Goal: Task Accomplishment & Management: Use online tool/utility

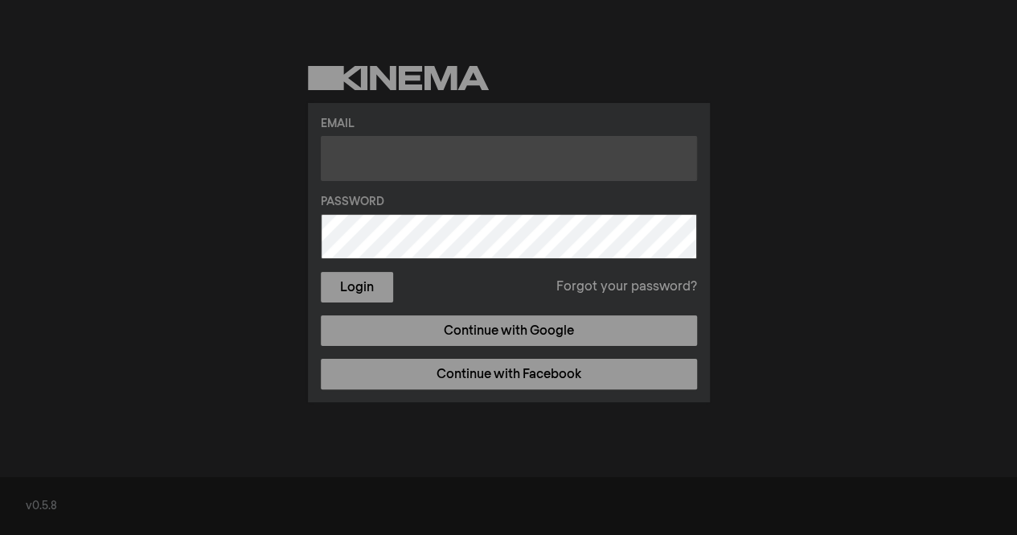
click at [415, 179] on input "text" at bounding box center [509, 158] width 376 height 45
type input "[PERSON_NAME][EMAIL_ADDRESS][DOMAIN_NAME]"
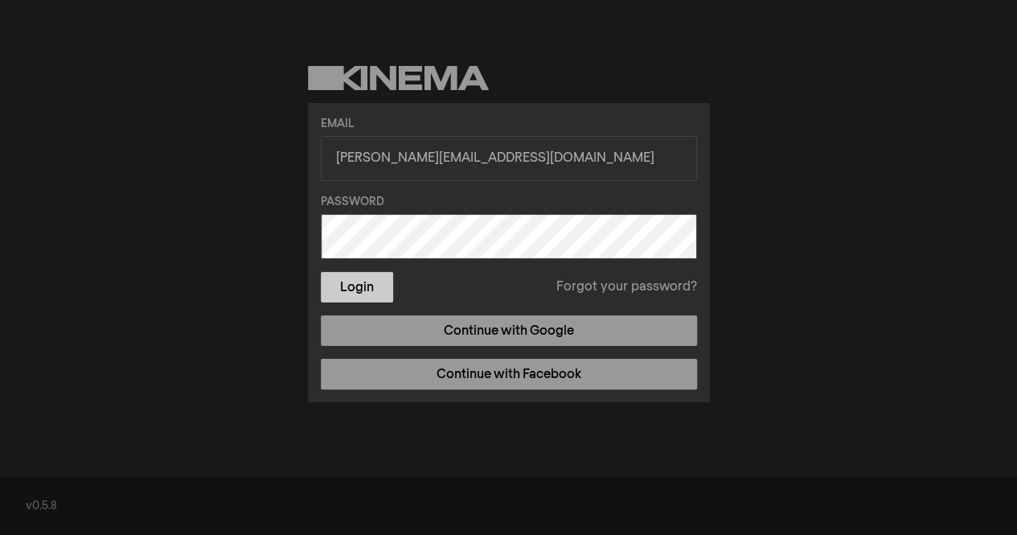
click at [359, 282] on button "Login" at bounding box center [357, 287] width 72 height 31
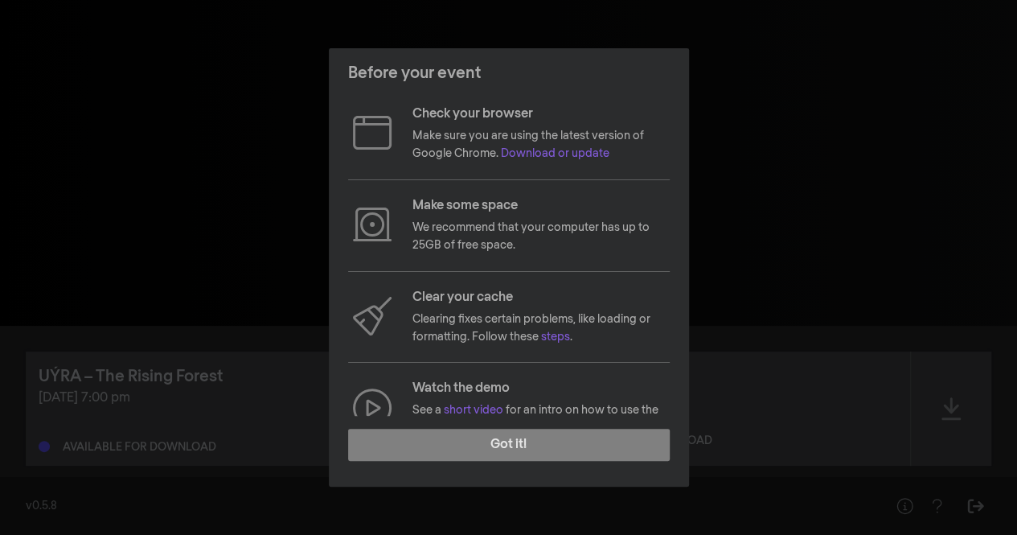
scroll to position [172, 0]
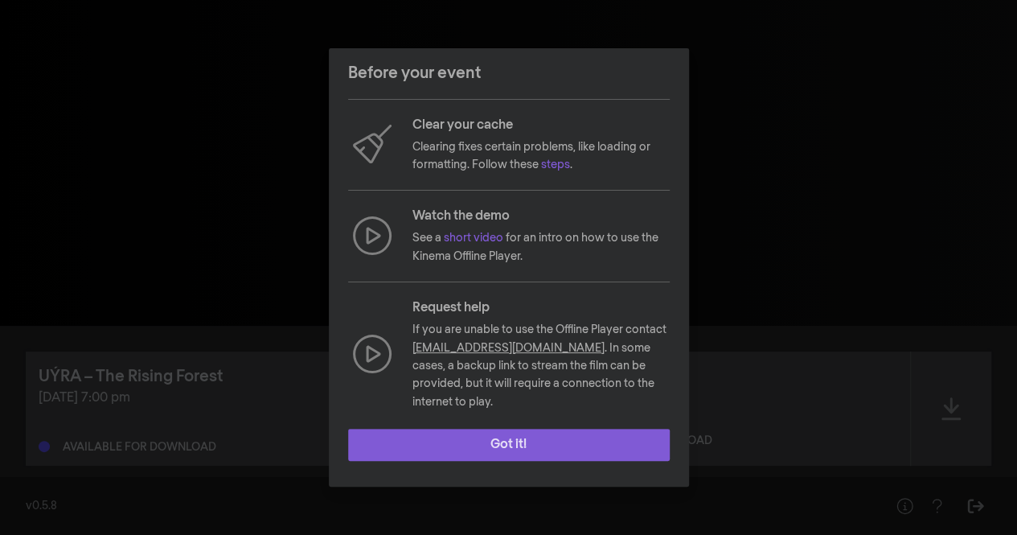
click at [458, 451] on button "Got it!" at bounding box center [509, 445] width 322 height 32
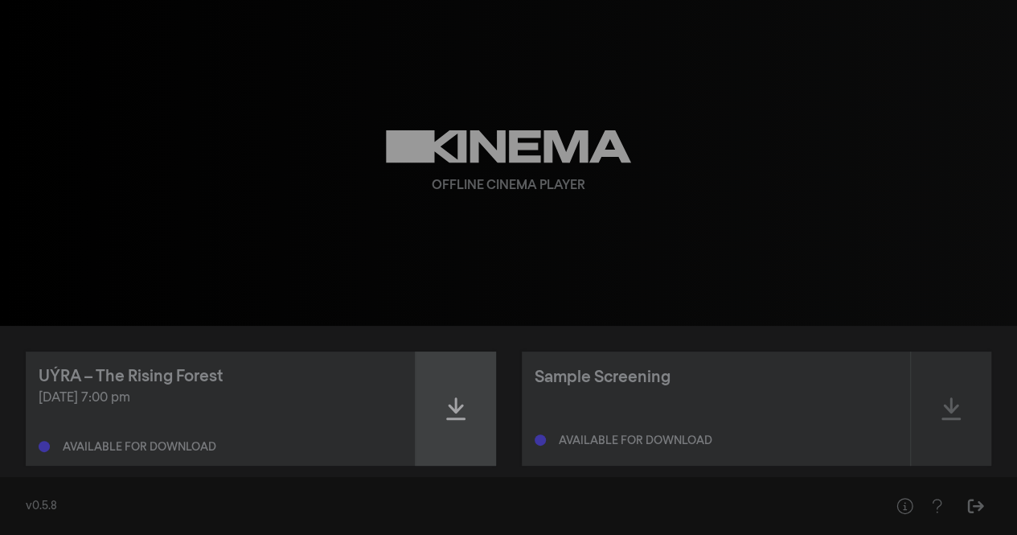
click at [459, 422] on div at bounding box center [456, 408] width 80 height 114
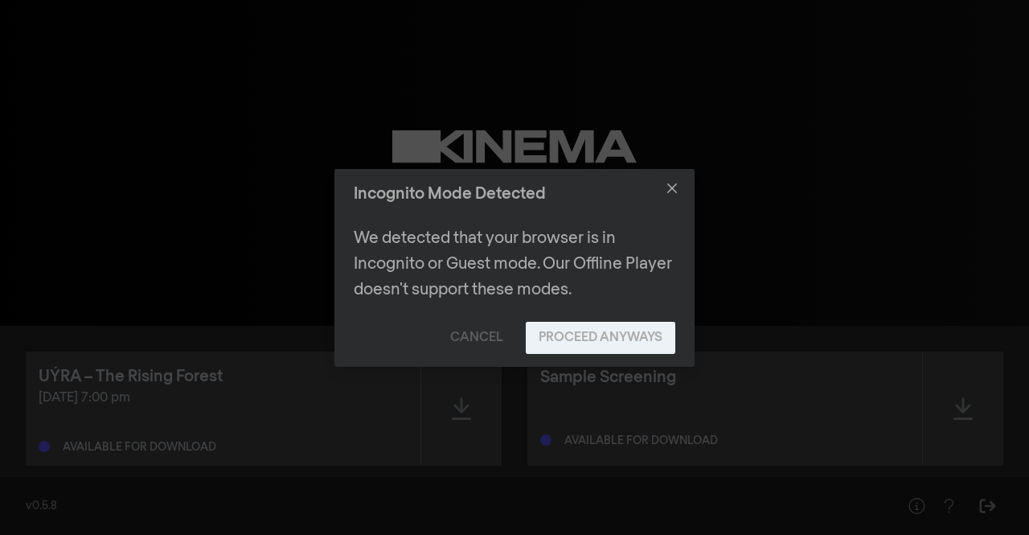
click at [556, 337] on button "Proceed Anyways" at bounding box center [601, 338] width 150 height 32
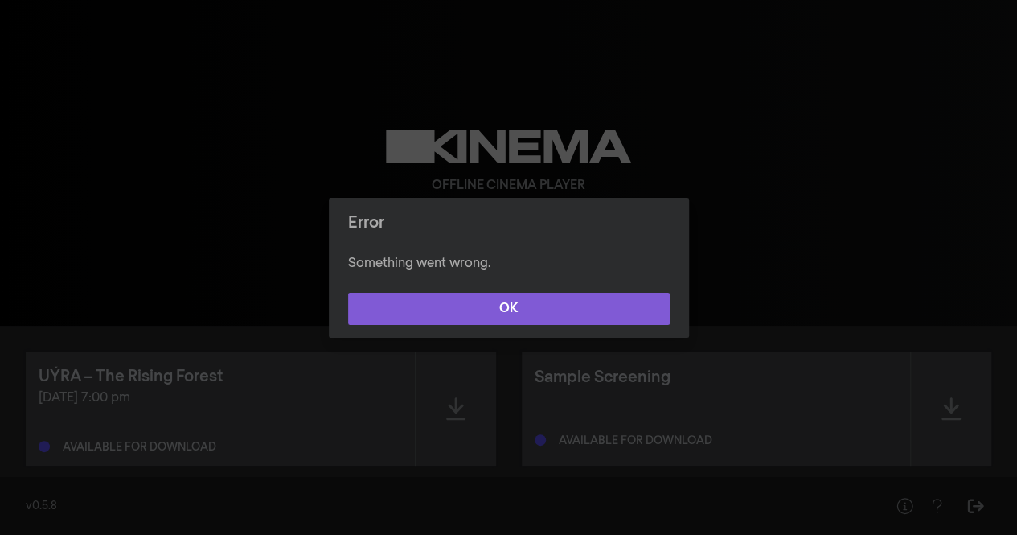
click at [539, 314] on button "OK" at bounding box center [509, 309] width 322 height 32
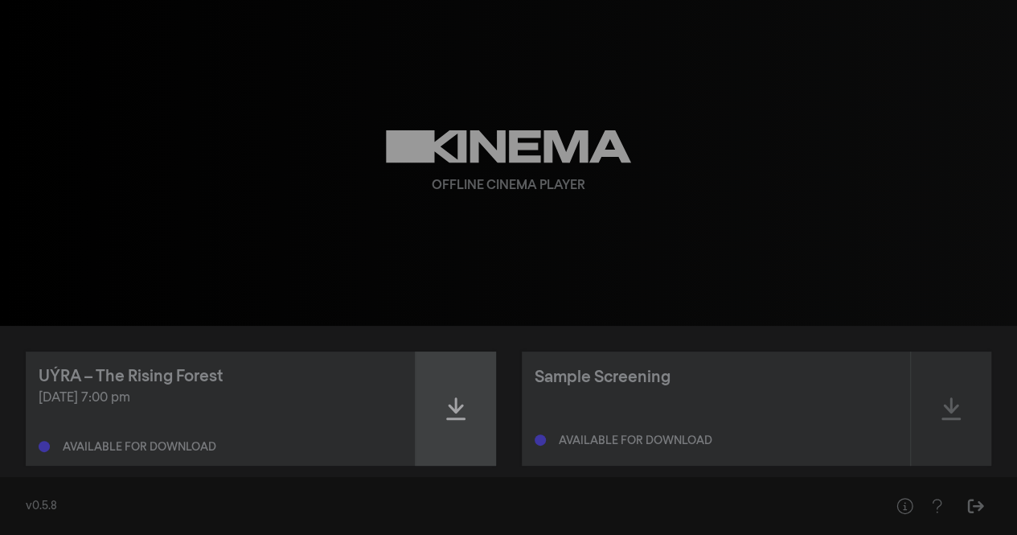
click at [465, 406] on icon at bounding box center [455, 409] width 19 height 26
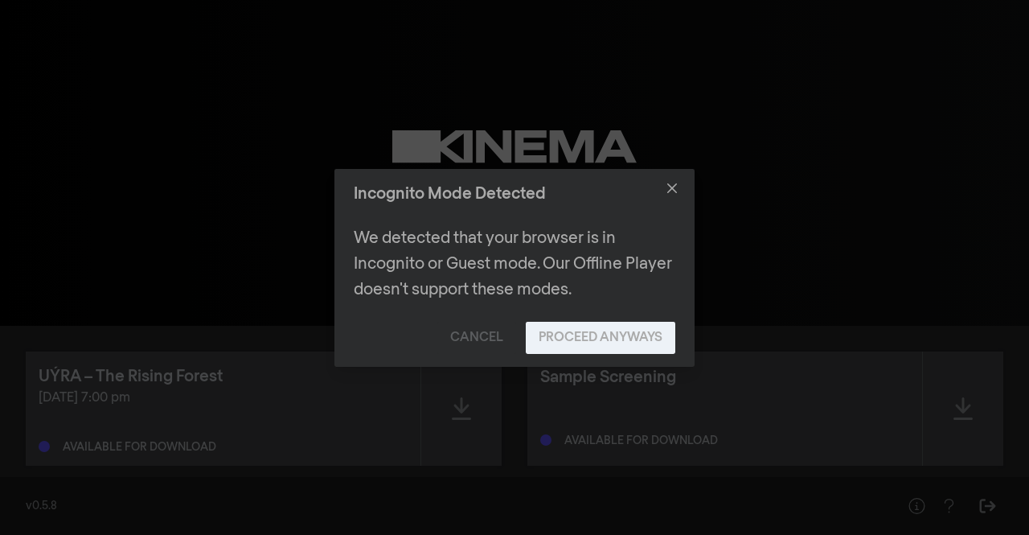
click at [546, 333] on button "Proceed Anyways" at bounding box center [601, 338] width 150 height 32
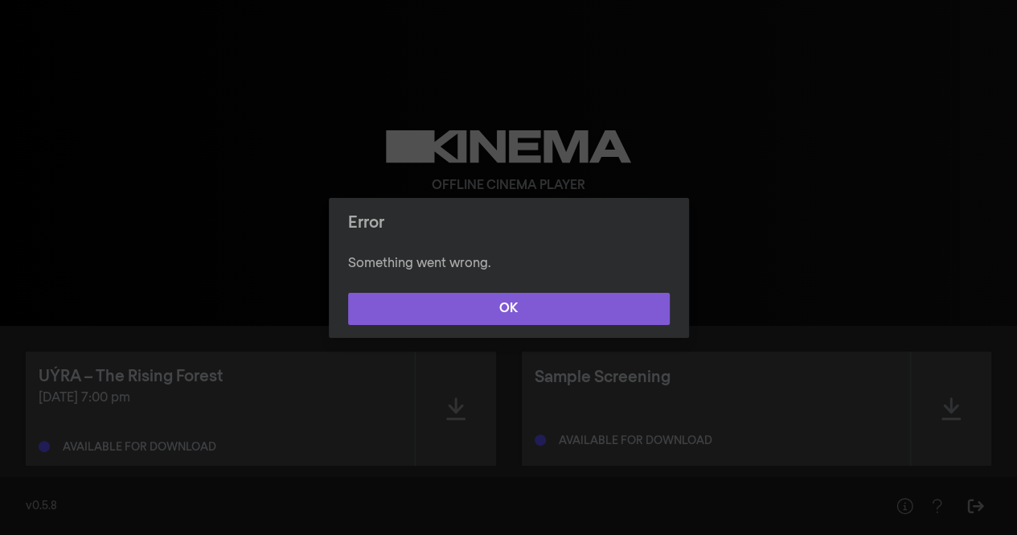
click at [511, 308] on button "OK" at bounding box center [509, 309] width 322 height 32
